Goal: Information Seeking & Learning: Check status

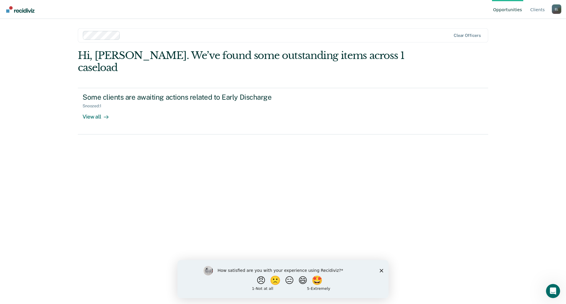
drag, startPoint x: 381, startPoint y: 270, endPoint x: 547, endPoint y: 517, distance: 298.0
click at [381, 270] on icon "Close survey" at bounding box center [382, 271] width 4 height 4
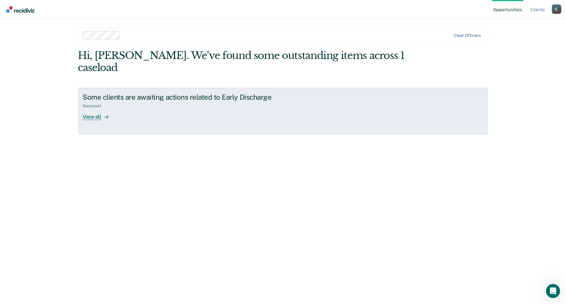
click at [91, 109] on div "View all" at bounding box center [99, 115] width 33 height 12
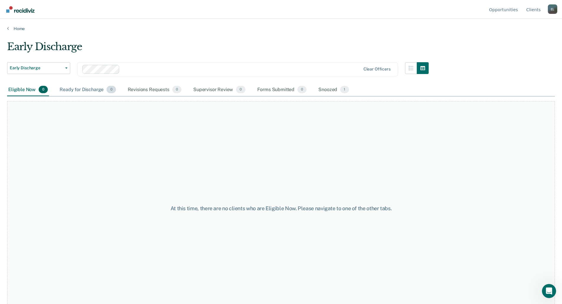
click at [80, 92] on div "Ready for Discharge 0" at bounding box center [87, 89] width 58 height 13
click at [143, 89] on div "Revisions Requests 0" at bounding box center [155, 89] width 56 height 13
click at [217, 87] on div "Supervisor Review 0" at bounding box center [219, 89] width 55 height 13
click at [276, 92] on div "Forms Submitted 0" at bounding box center [282, 89] width 52 height 13
click at [322, 91] on div "Snoozed 1" at bounding box center [333, 89] width 33 height 13
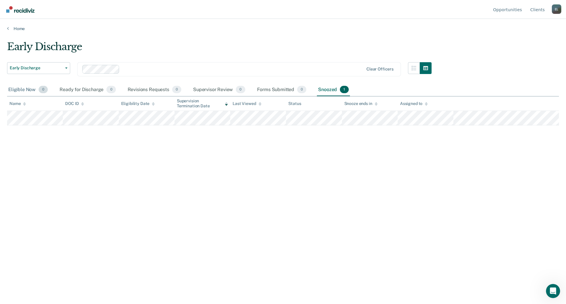
click at [14, 90] on div "Eligible Now 0" at bounding box center [28, 89] width 42 height 13
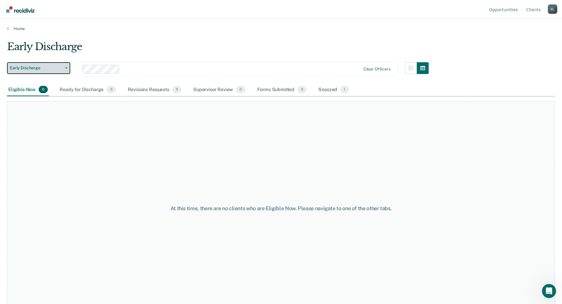
click at [60, 71] on button "Early Discharge" at bounding box center [38, 68] width 63 height 12
click at [172, 41] on div "Early Discharge" at bounding box center [218, 49] width 422 height 17
click at [66, 68] on icon "button" at bounding box center [66, 68] width 2 height 1
click at [113, 127] on div "At this time, there are no clients who are Eligible Now. Please navigate to one…" at bounding box center [281, 208] width 548 height 214
click at [85, 91] on div "Ready for Discharge 0" at bounding box center [87, 89] width 58 height 13
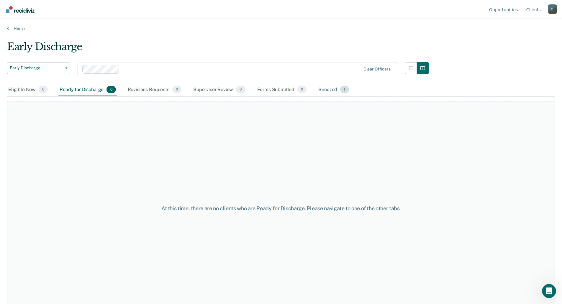
click at [324, 89] on div "Snoozed 1" at bounding box center [333, 89] width 33 height 13
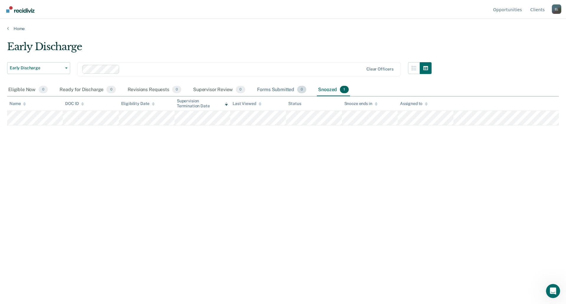
click at [273, 91] on div "Forms Submitted 0" at bounding box center [282, 89] width 52 height 13
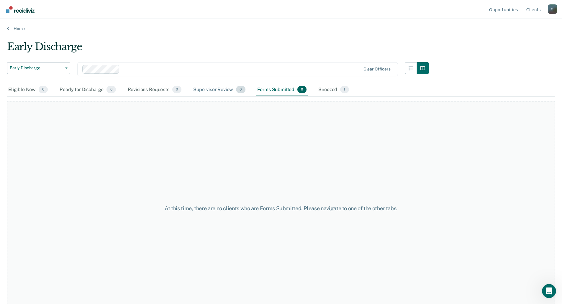
click at [212, 91] on div "Supervisor Review 0" at bounding box center [219, 89] width 55 height 13
click at [148, 92] on div "Revisions Requests 0" at bounding box center [155, 89] width 56 height 13
click at [93, 91] on div "Ready for Discharge 0" at bounding box center [87, 89] width 58 height 13
click at [25, 92] on div "Eligible Now 0" at bounding box center [28, 89] width 42 height 13
